Goal: Task Accomplishment & Management: Complete application form

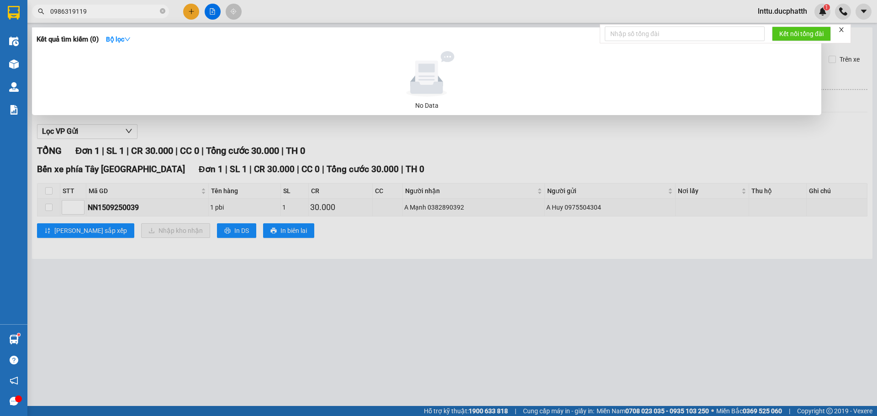
click at [82, 10] on input "0986319119" at bounding box center [104, 11] width 108 height 10
click at [75, 13] on input "098631919" at bounding box center [104, 11] width 108 height 10
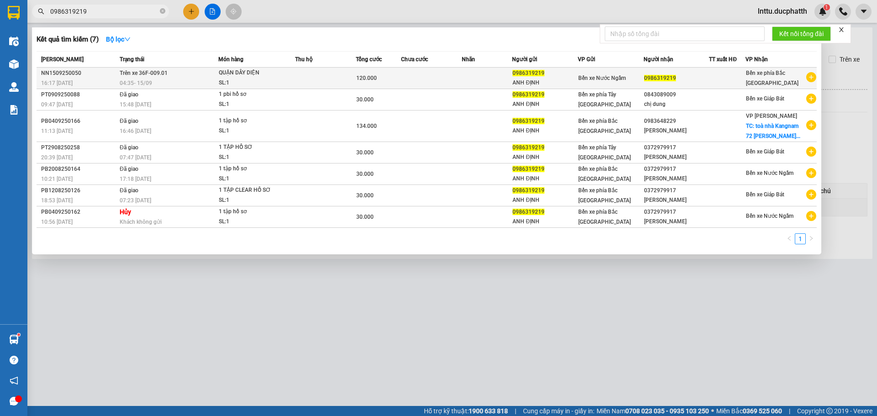
type input "0986319219"
click at [415, 79] on td at bounding box center [431, 78] width 61 height 21
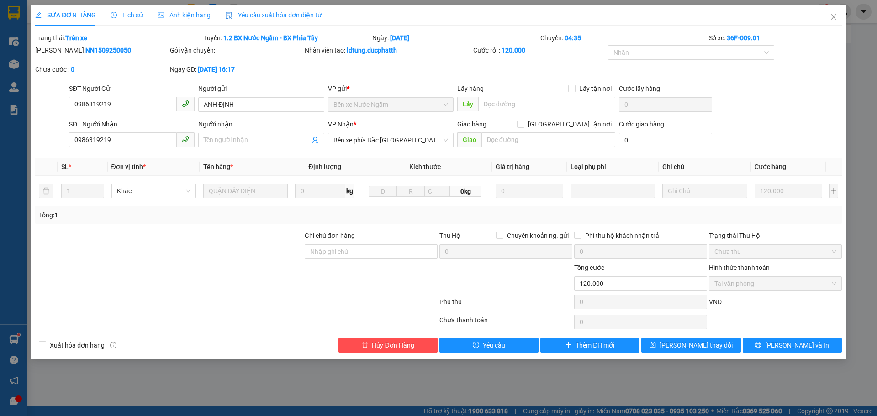
type input "0986319219"
type input "ANH ĐỊNH"
type input "0986319219"
type input "120.000"
click at [129, 15] on span "Lịch sử" at bounding box center [127, 14] width 32 height 7
